Goal: Task Accomplishment & Management: Use online tool/utility

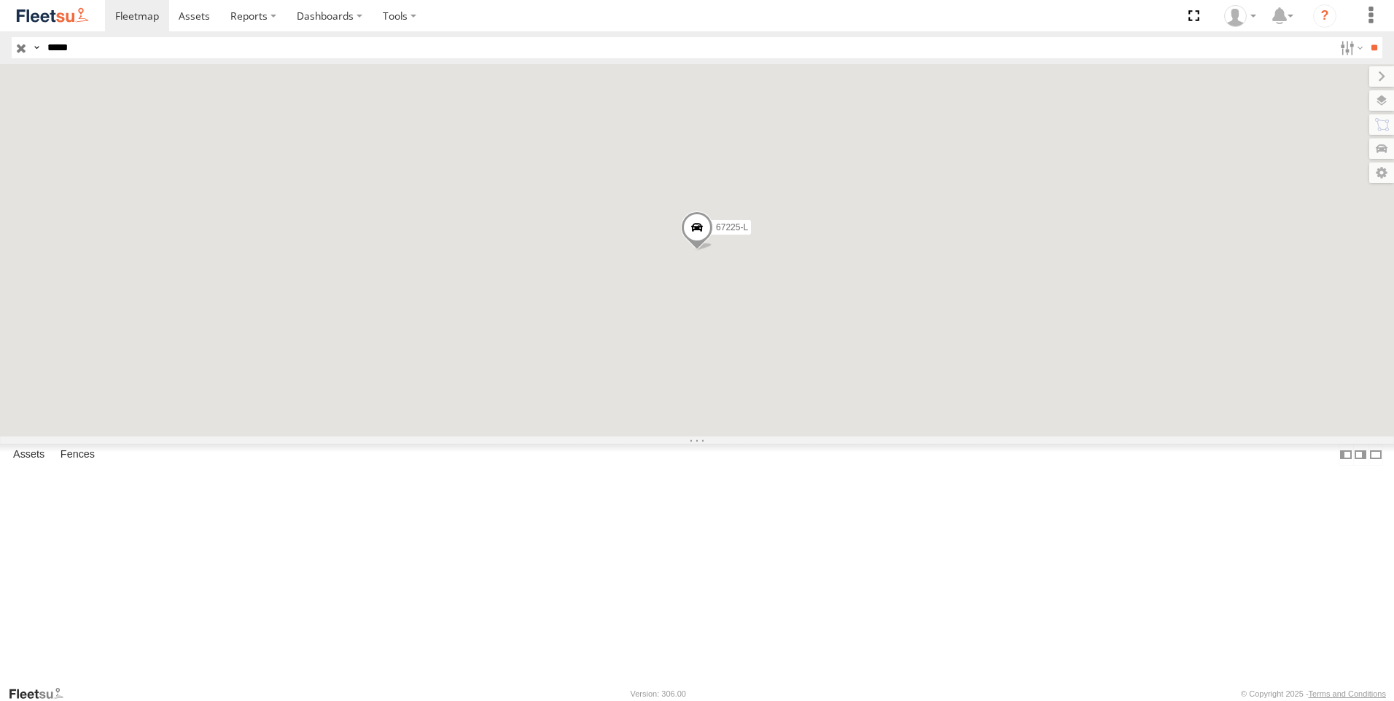
click at [21, 47] on input "button" at bounding box center [21, 47] width 19 height 21
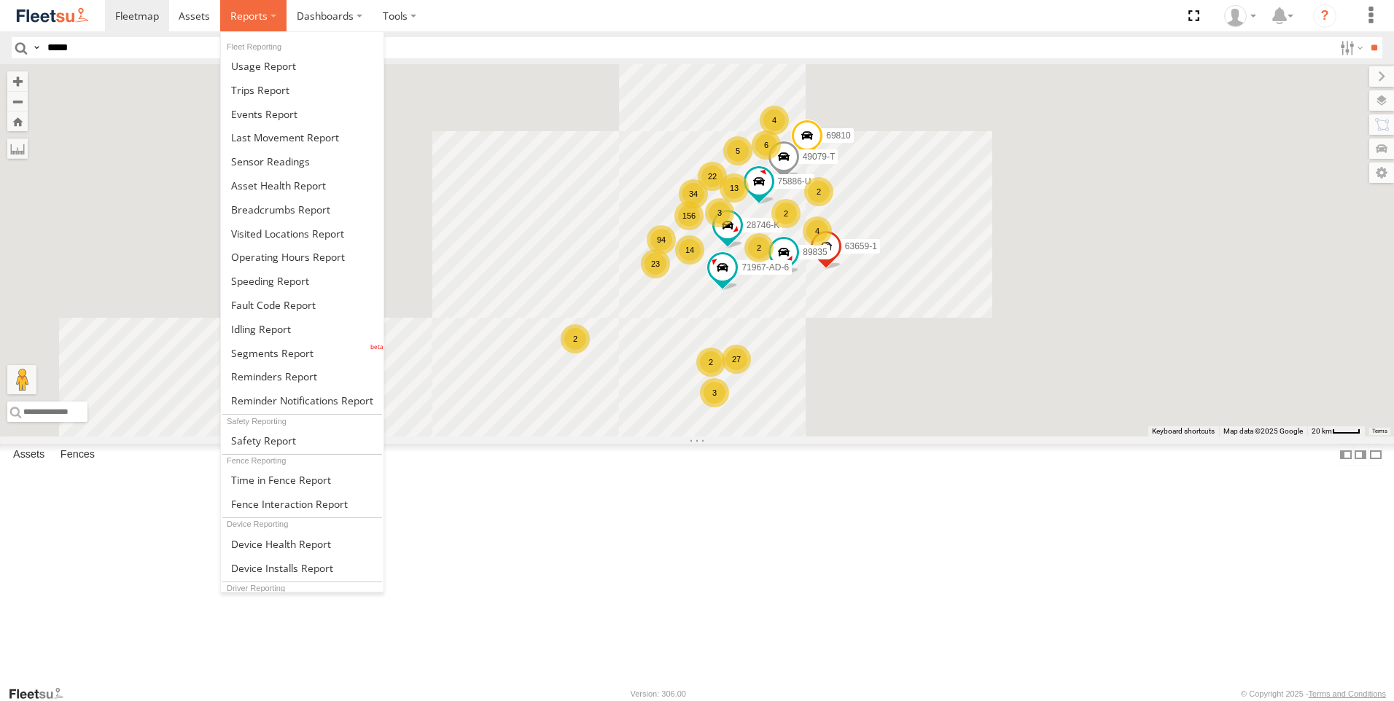
click at [265, 19] on span at bounding box center [248, 16] width 37 height 14
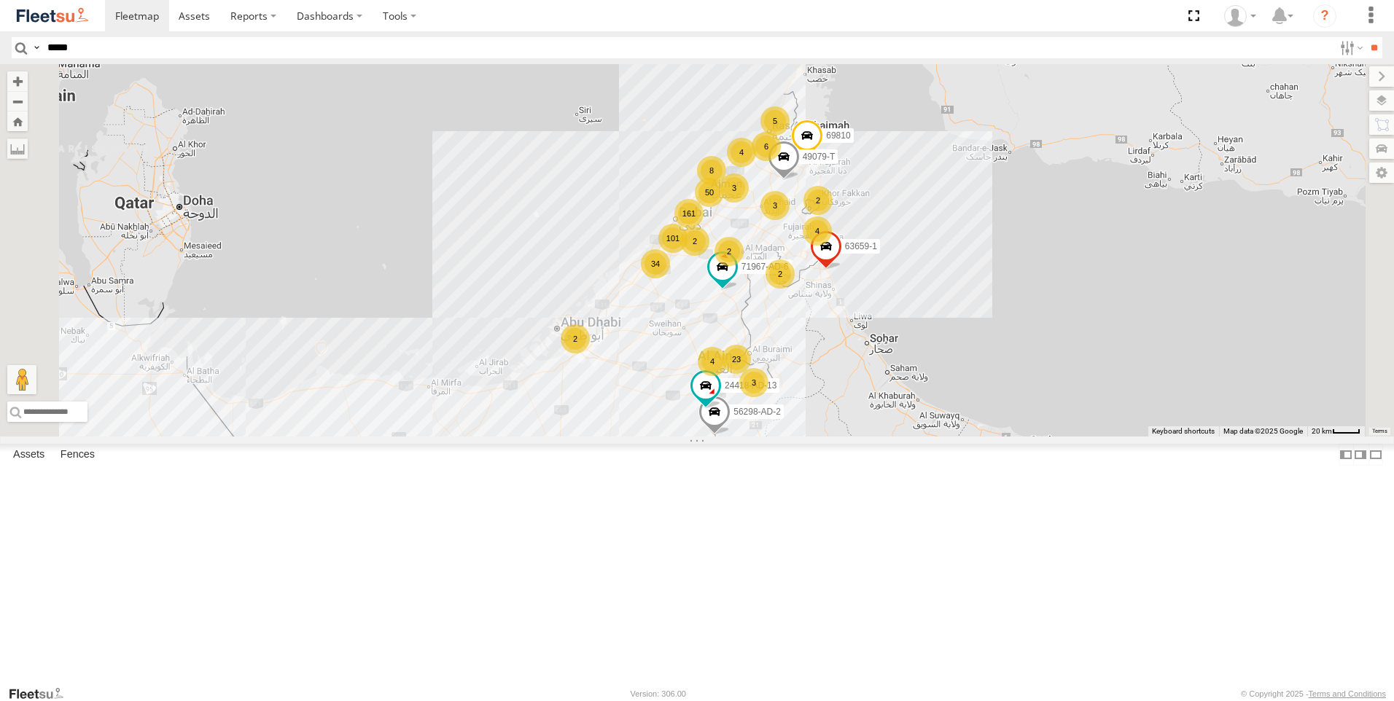
click at [39, 15] on img at bounding box center [53, 16] width 76 height 20
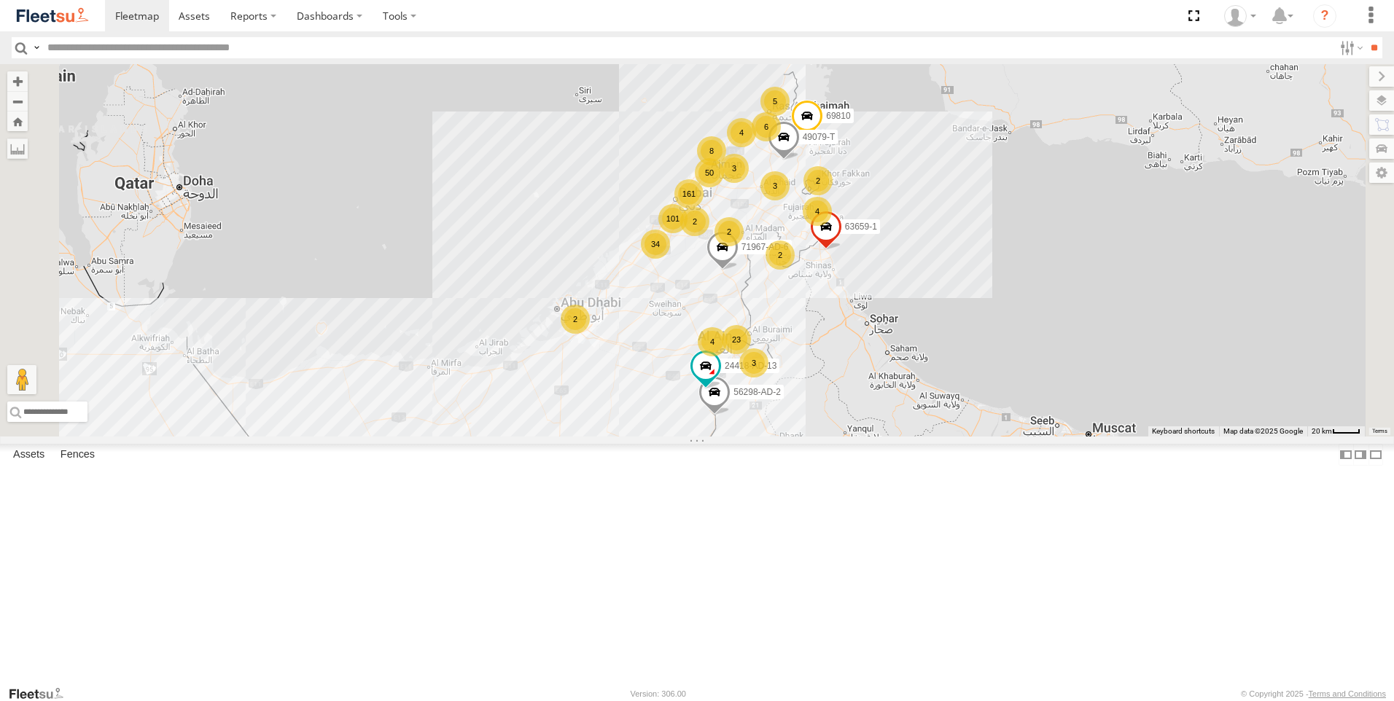
click at [0, 0] on span at bounding box center [0, 0] width 0 height 0
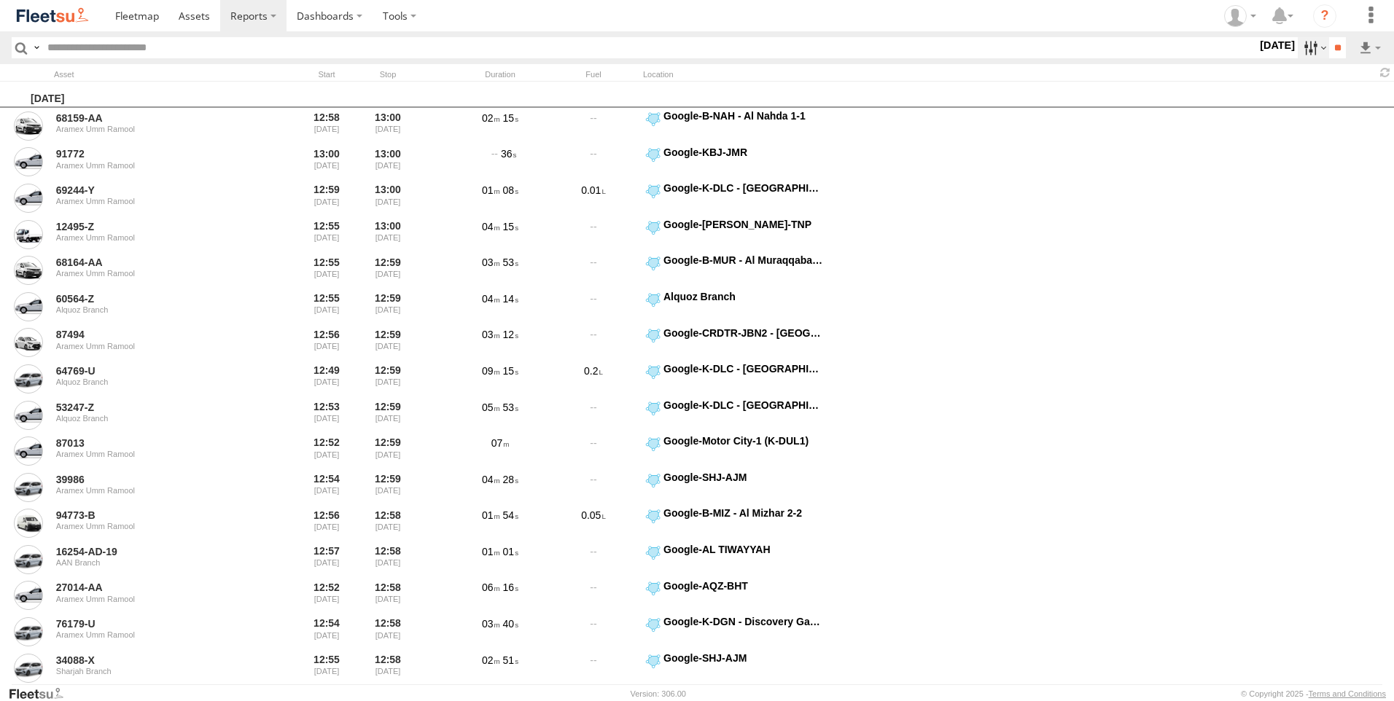
click at [1300, 52] on label at bounding box center [1312, 47] width 31 height 21
click at [0, 0] on label at bounding box center [0, 0] width 0 height 0
click at [0, 0] on span "AAN Branch" at bounding box center [0, 0] width 0 height 0
click at [0, 0] on span "Alquoz Branch" at bounding box center [0, 0] width 0 height 0
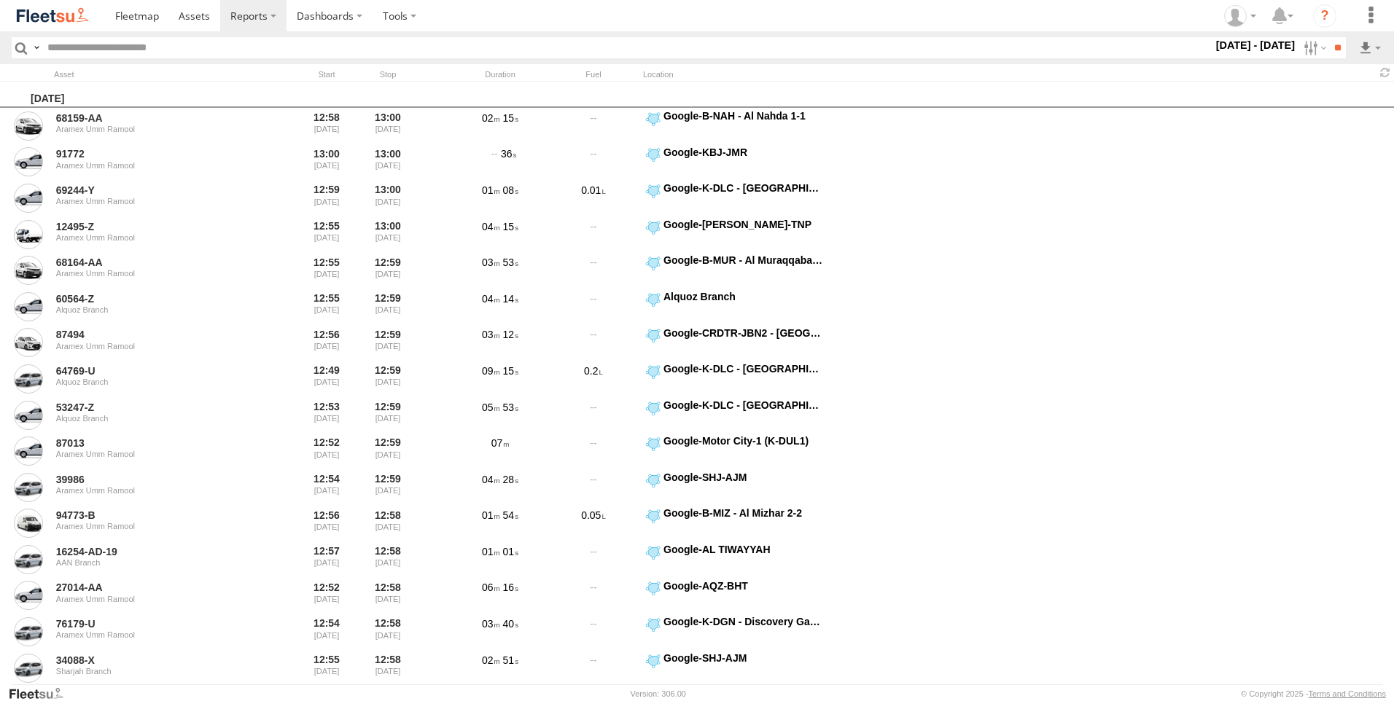
click at [0, 0] on span "Aramex Mofaic branch-[GEOGRAPHIC_DATA]" at bounding box center [0, 0] width 0 height 0
click at [0, 0] on span "Aramex Umm Ramool" at bounding box center [0, 0] width 0 height 0
click at [0, 0] on span "COURT DXB - GOP" at bounding box center [0, 0] width 0 height 0
click at [0, 0] on span "RAK Branch" at bounding box center [0, 0] width 0 height 0
click at [0, 0] on div "Sharjah Branch" at bounding box center [0, 0] width 0 height 0
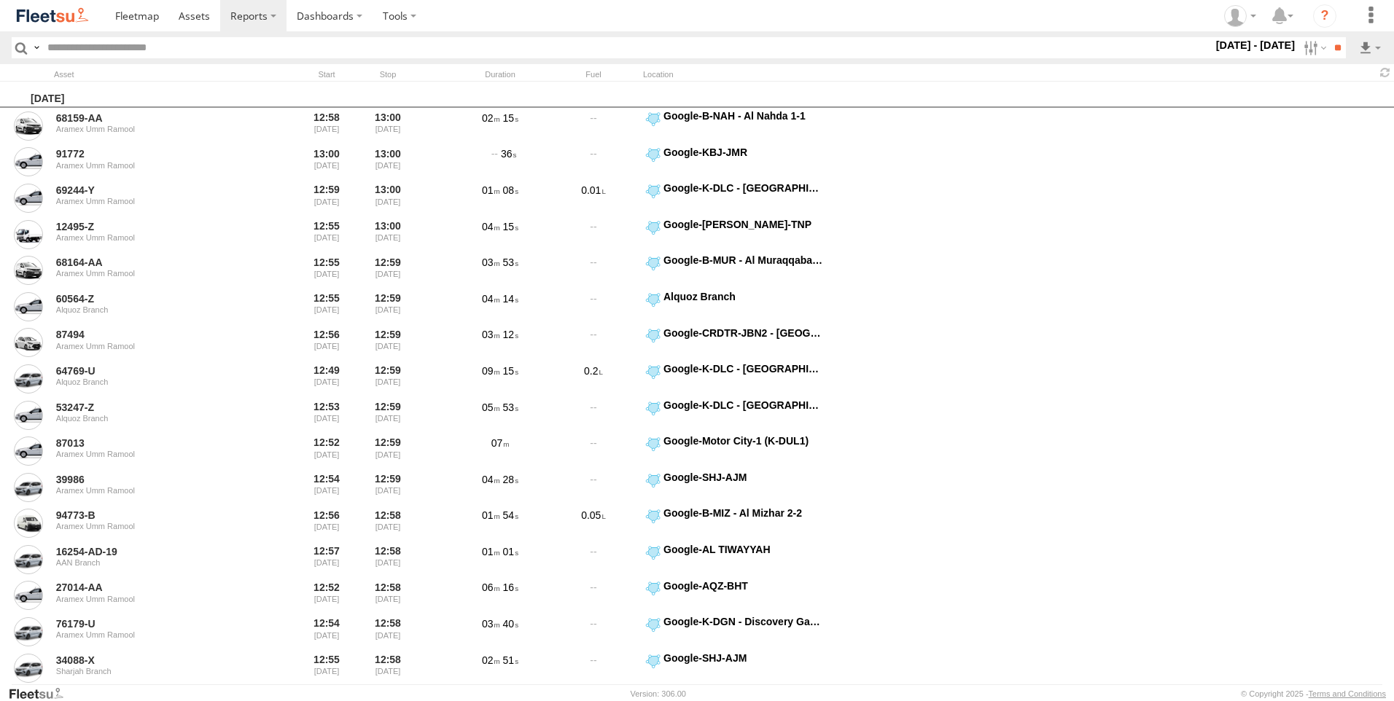
click at [0, 0] on span "Sharjah Branch" at bounding box center [0, 0] width 0 height 0
click at [0, 0] on span "> 10min" at bounding box center [0, 0] width 0 height 0
click at [1335, 44] on input "**" at bounding box center [1337, 47] width 17 height 21
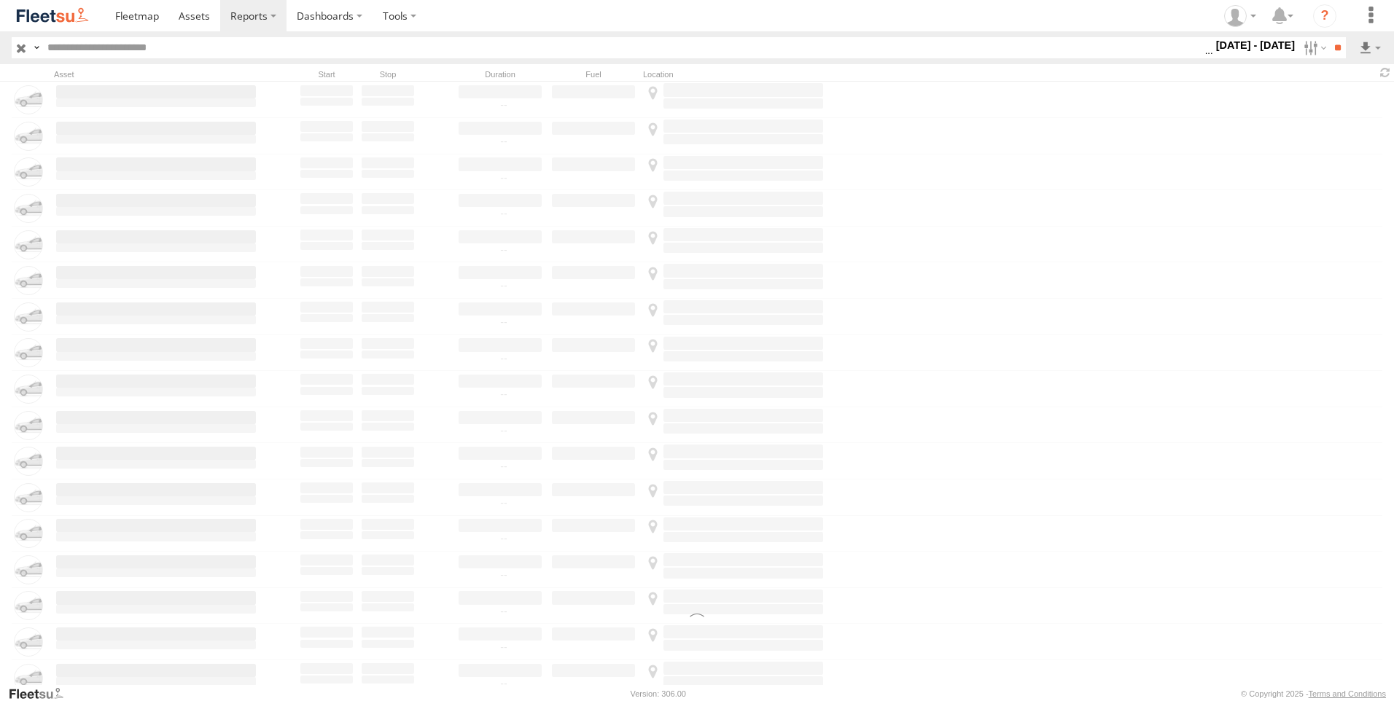
click at [0, 0] on label "Close" at bounding box center [0, 0] width 0 height 0
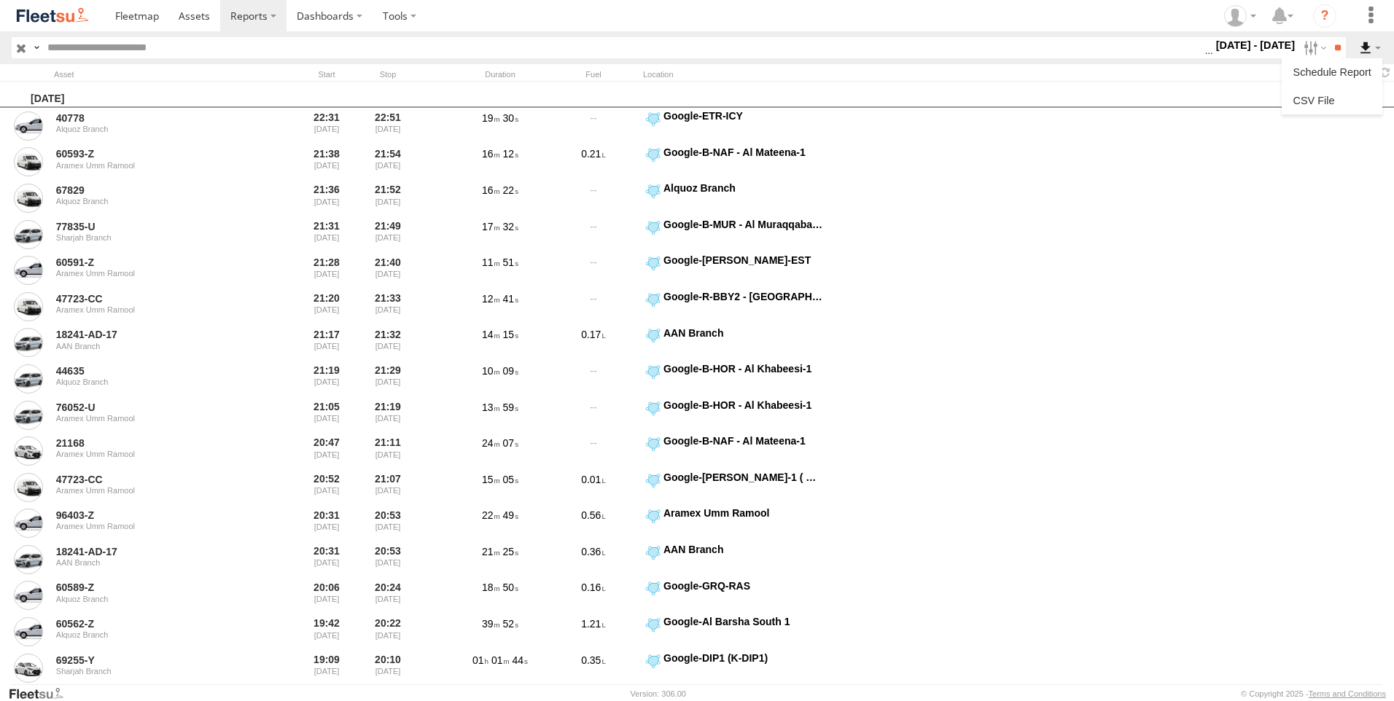
click at [1370, 48] on label at bounding box center [1369, 47] width 25 height 21
click at [1315, 101] on link at bounding box center [1331, 101] width 89 height 22
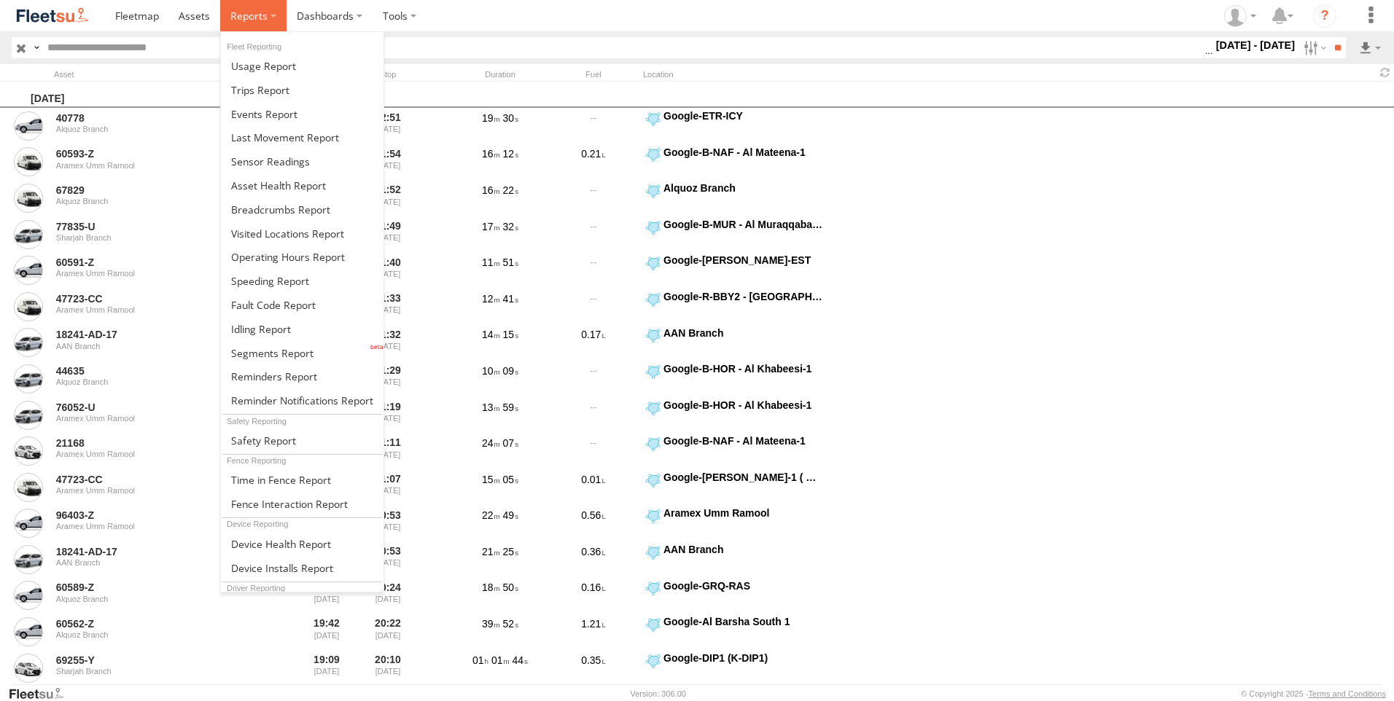
click at [248, 18] on span at bounding box center [248, 16] width 37 height 14
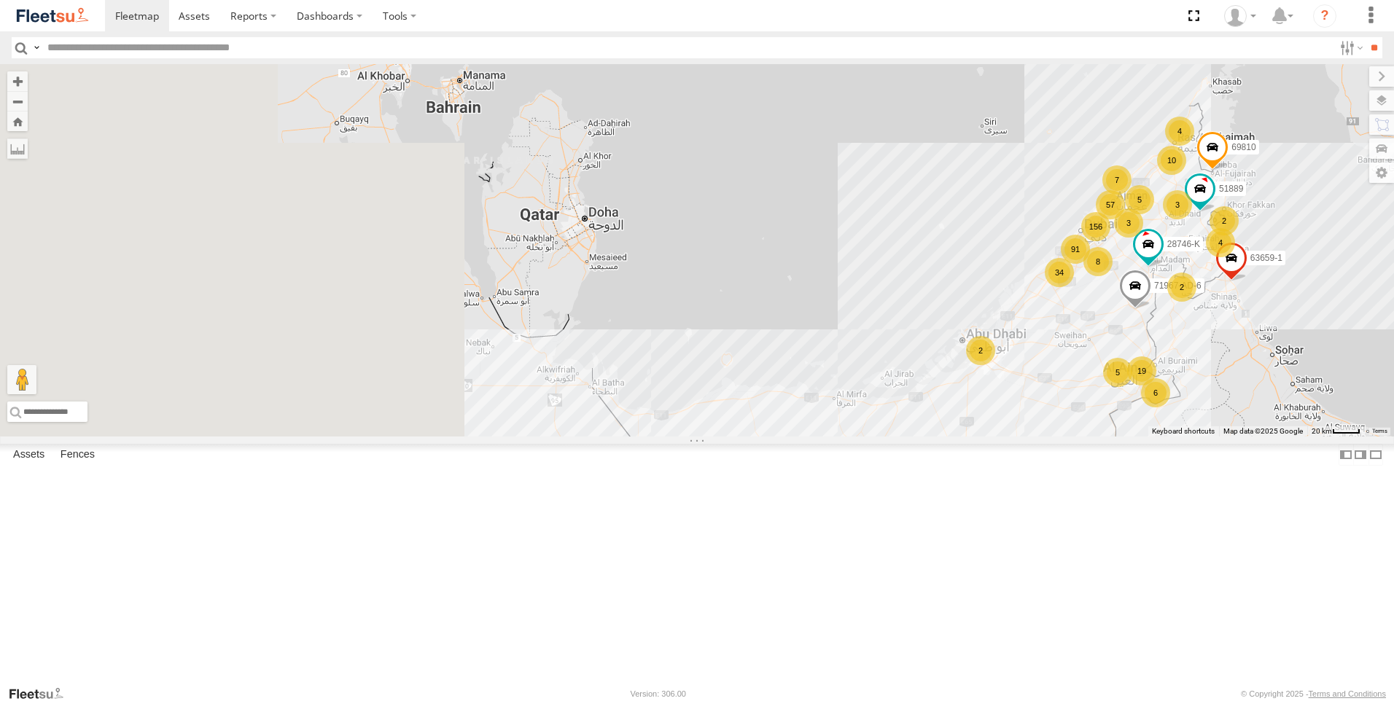
drag, startPoint x: 530, startPoint y: 501, endPoint x: 955, endPoint y: 554, distance: 428.3
click at [955, 437] on div "156 19 91 34 7 2 8 10 6 5 4 5 57 4 63659-1 51889 2 71967-AD-6 2 3 69810 28746-K…" at bounding box center [697, 250] width 1394 height 372
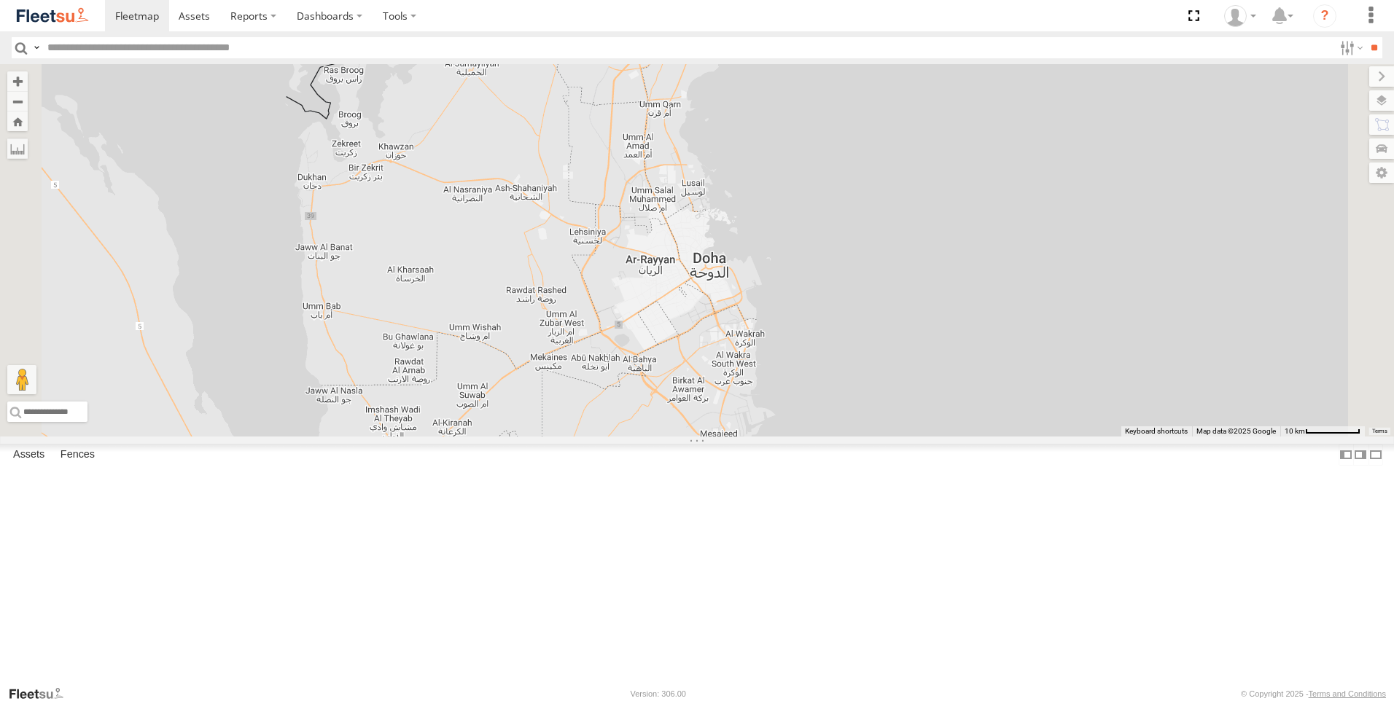
drag, startPoint x: 668, startPoint y: 331, endPoint x: 719, endPoint y: 505, distance: 181.5
click at [719, 437] on div "63659-1 51889 71967-AD-6 69810 28746-K" at bounding box center [697, 250] width 1394 height 372
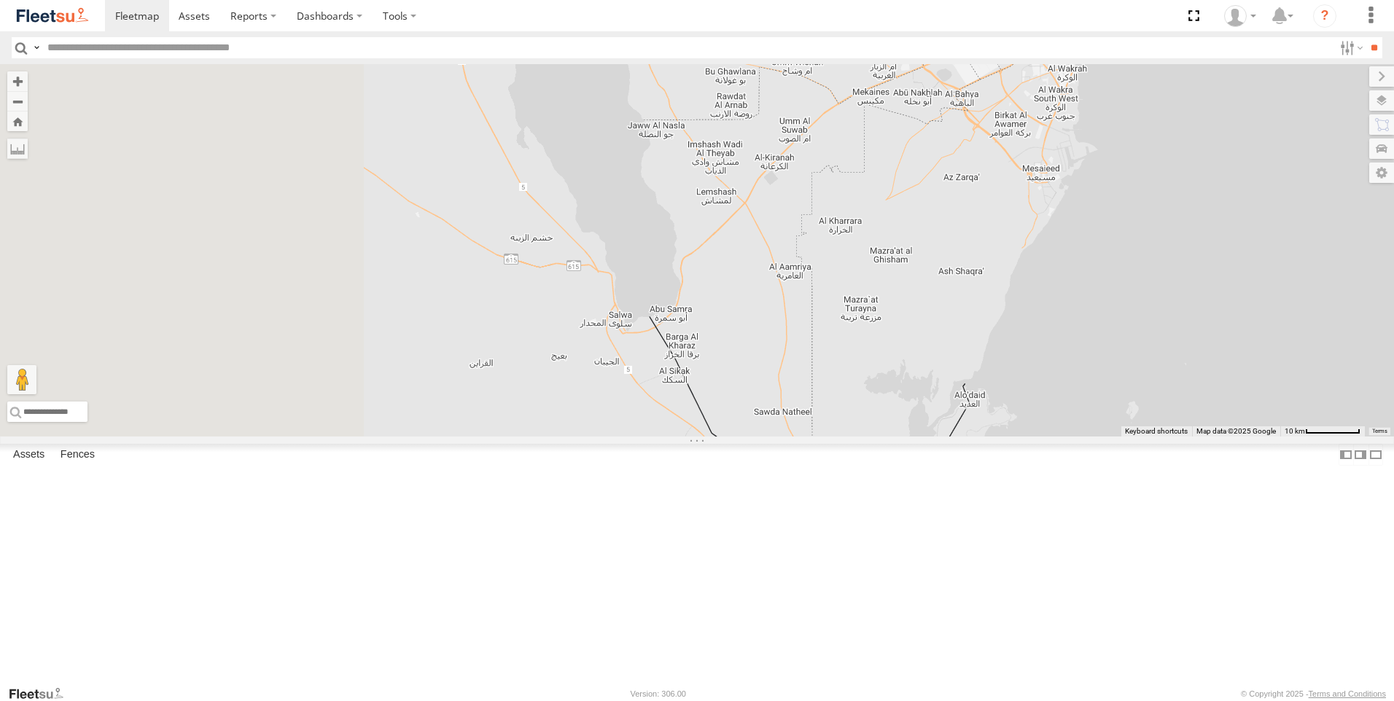
drag, startPoint x: 872, startPoint y: 647, endPoint x: 1197, endPoint y: 371, distance: 426.1
click at [1197, 371] on div "63659-1 51889 71967-AD-6 69810 28746-K" at bounding box center [697, 250] width 1394 height 372
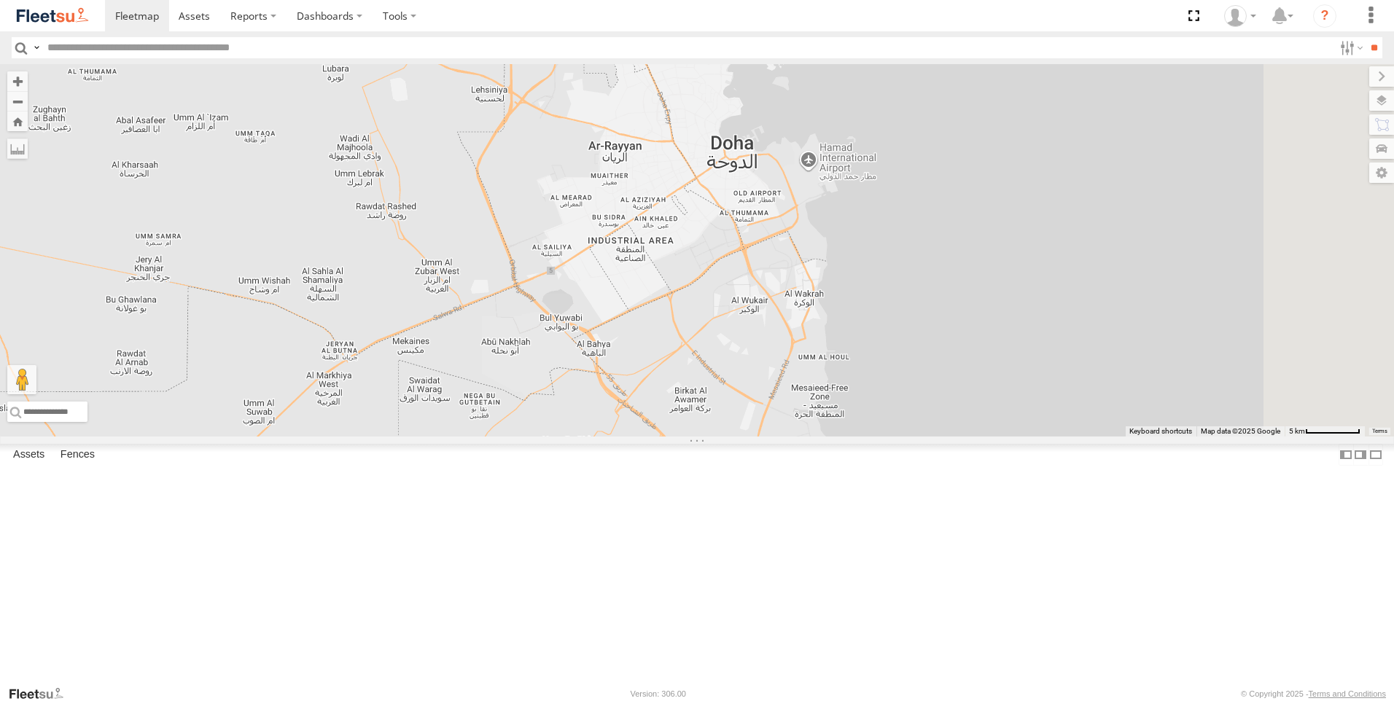
drag, startPoint x: 1008, startPoint y: 282, endPoint x: 907, endPoint y: 353, distance: 123.5
click at [907, 353] on div "63659-1 51889 71967-AD-6 69810 28746-K" at bounding box center [697, 250] width 1394 height 372
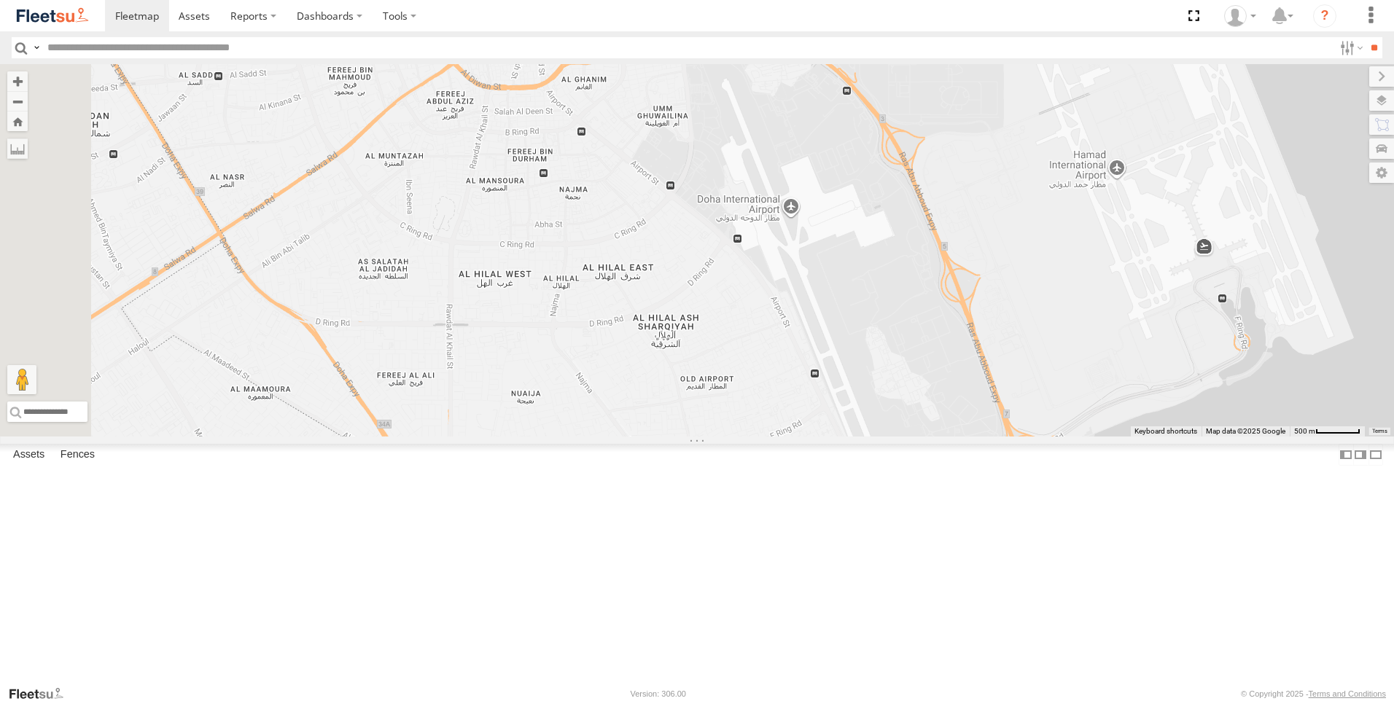
drag, startPoint x: 663, startPoint y: 407, endPoint x: 860, endPoint y: 405, distance: 197.5
click at [860, 405] on div "63659-1 51889 71967-AD-6 69810 28746-K" at bounding box center [697, 250] width 1394 height 372
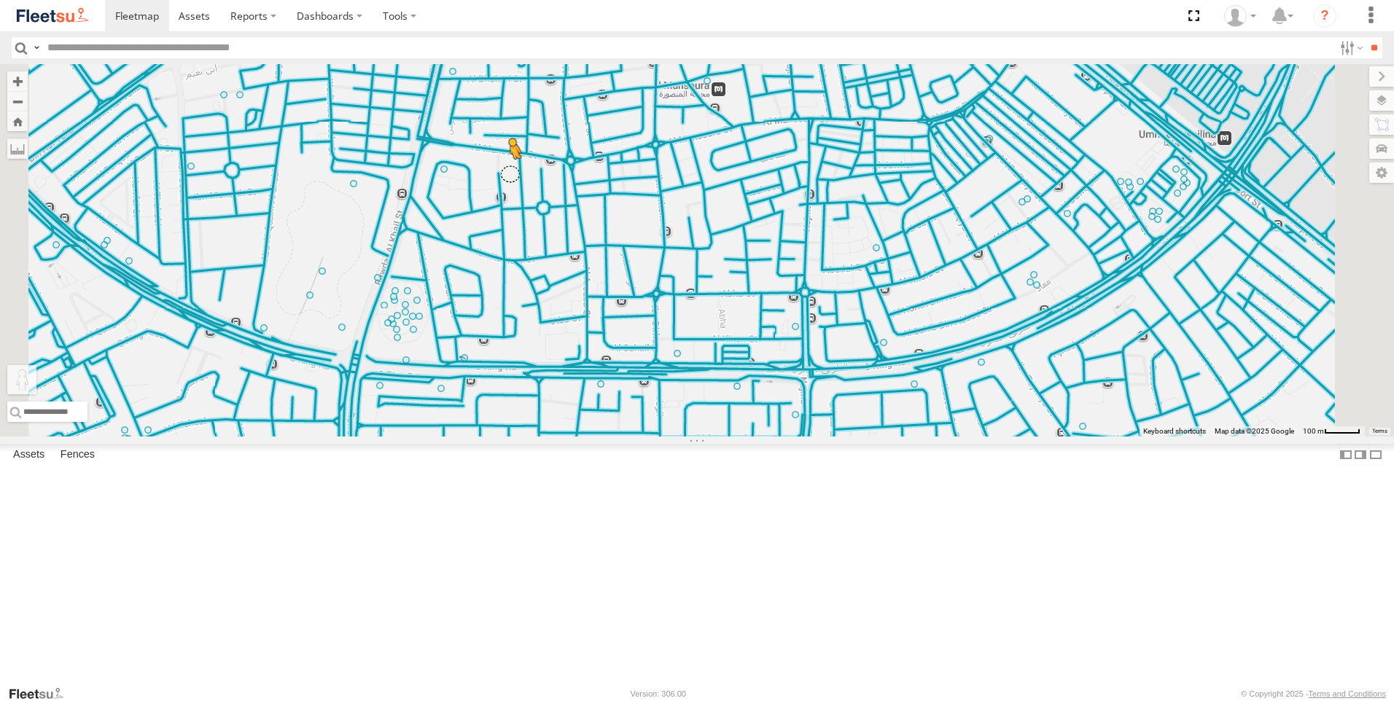
drag, startPoint x: 388, startPoint y: 637, endPoint x: 691, endPoint y: 294, distance: 457.0
click at [691, 294] on div "63659-1 51889 71967-AD-6 69810 28746-K To activate drag with keyboard, press Al…" at bounding box center [697, 250] width 1394 height 372
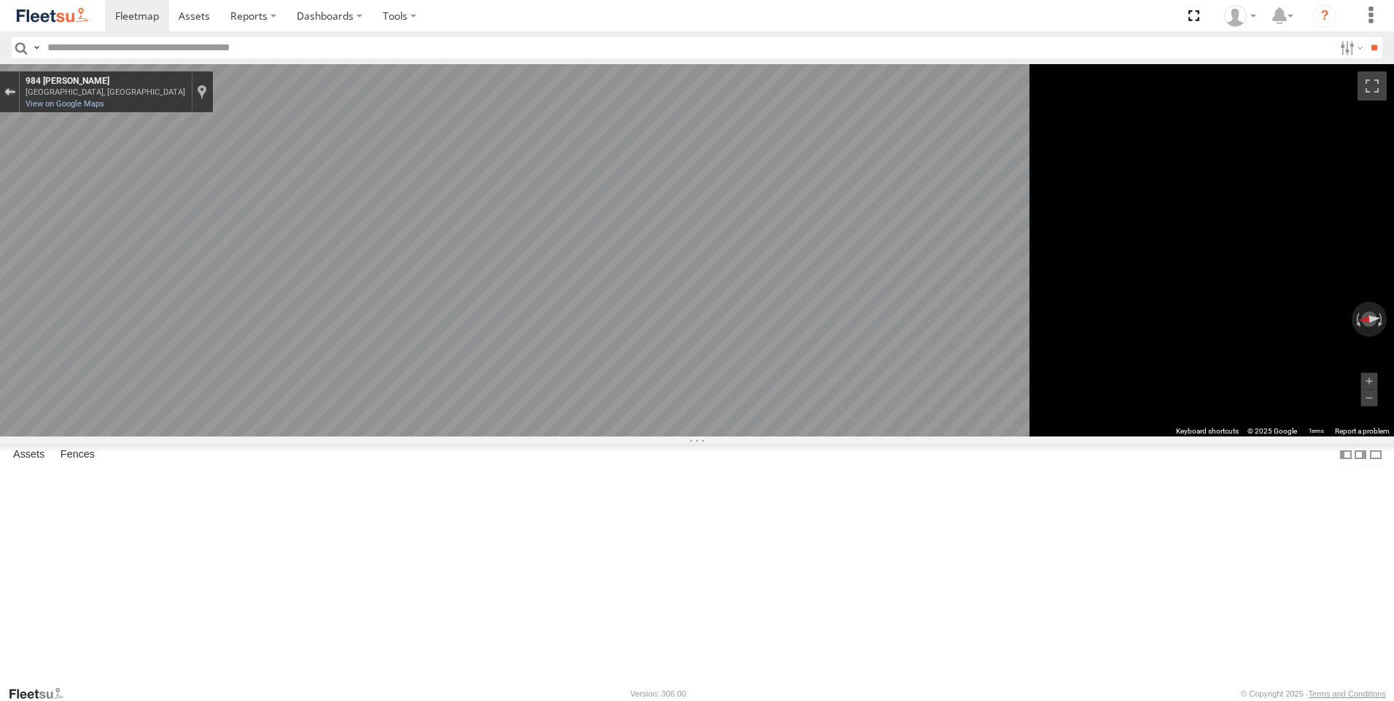
click at [15, 90] on div "Exit the Street View" at bounding box center [9, 91] width 11 height 9
